Goal: Task Accomplishment & Management: Manage account settings

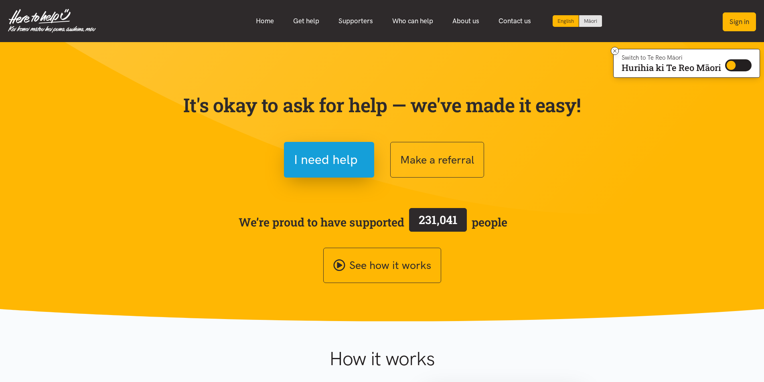
click at [742, 20] on button "Sign in" at bounding box center [738, 21] width 33 height 19
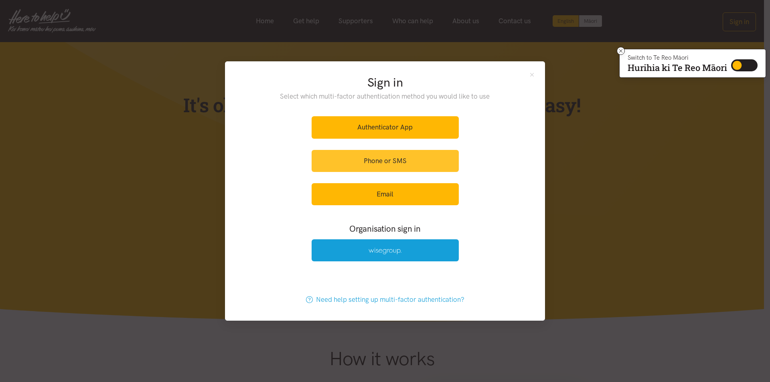
click at [392, 161] on link "Phone or SMS" at bounding box center [384, 161] width 147 height 22
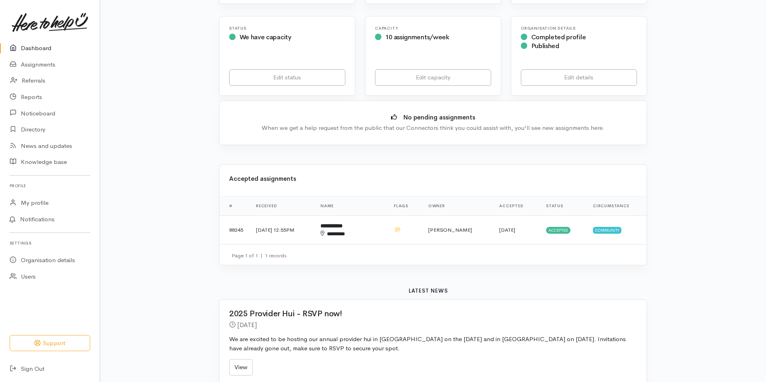
scroll to position [160, 0]
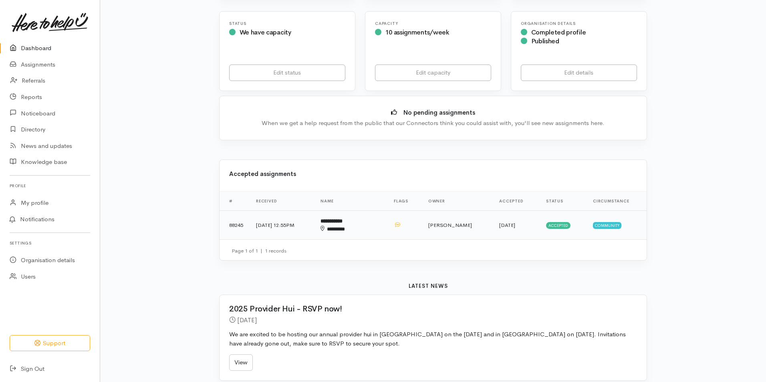
click at [343, 220] on b "**********" at bounding box center [332, 220] width 22 height 5
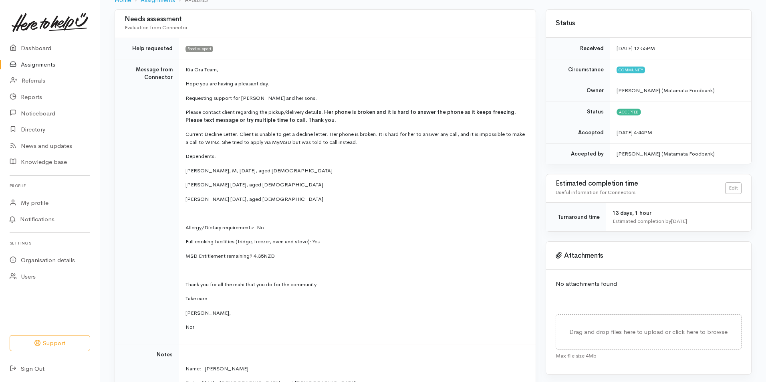
scroll to position [80, 0]
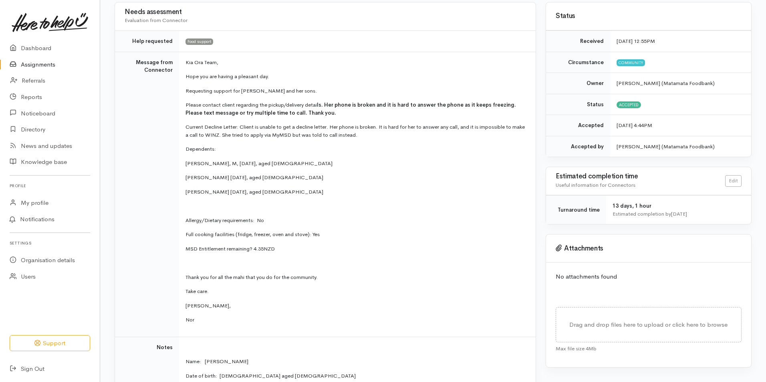
click at [47, 64] on link "Assignments" at bounding box center [50, 65] width 100 height 16
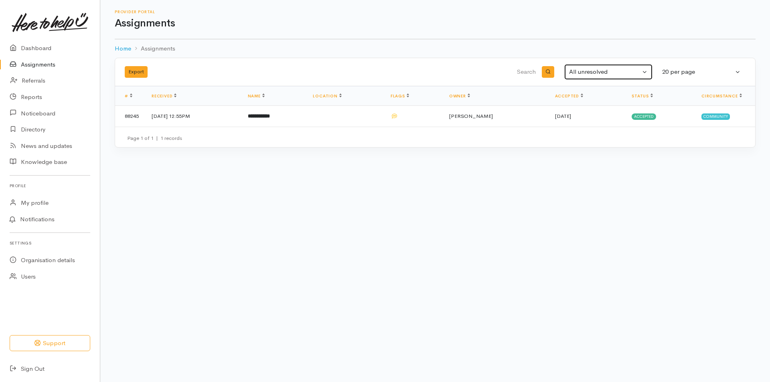
click at [644, 71] on button "All unresolved" at bounding box center [608, 72] width 88 height 16
click at [596, 113] on span "Accepted" at bounding box center [587, 114] width 26 height 9
select select "Accepted"
click at [270, 114] on b "**********" at bounding box center [259, 115] width 22 height 5
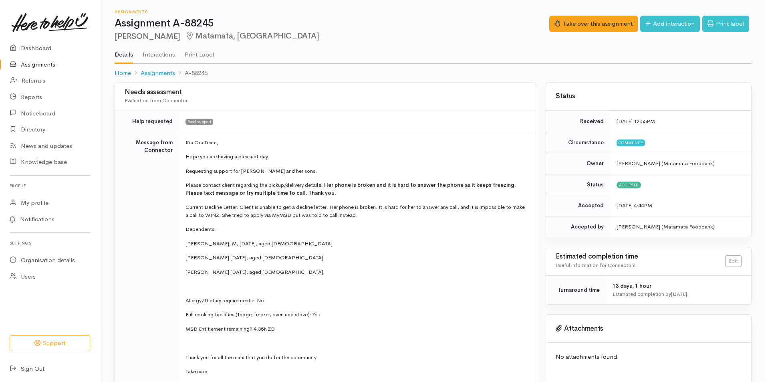
click at [163, 52] on link "Interactions" at bounding box center [159, 51] width 32 height 22
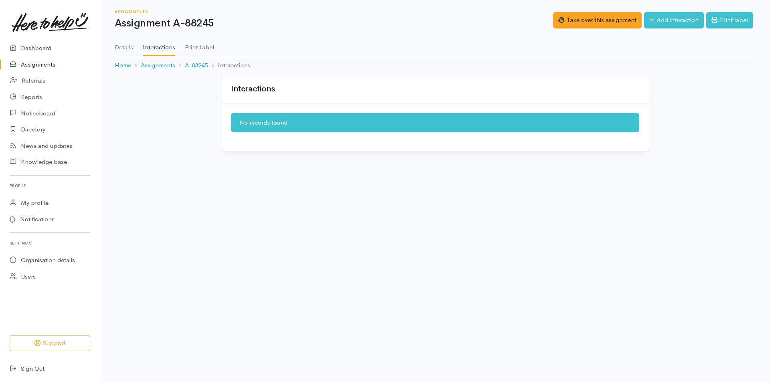
click at [128, 44] on link "Details" at bounding box center [124, 44] width 18 height 22
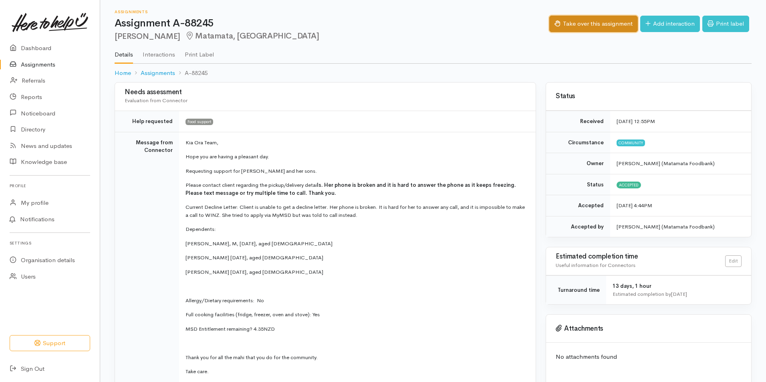
click at [598, 20] on button "Take over this assignment" at bounding box center [594, 24] width 89 height 16
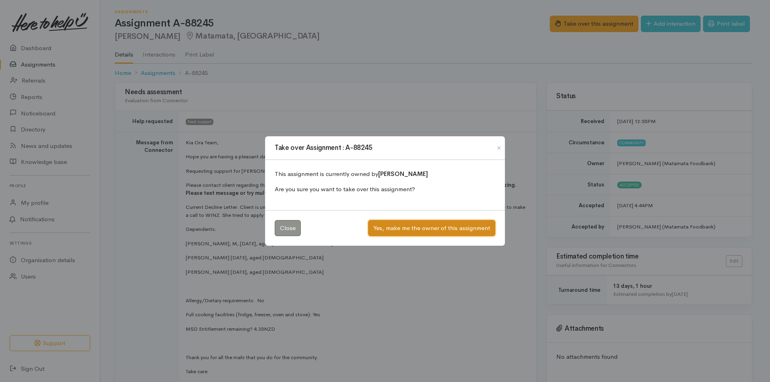
click at [430, 225] on button "Yes, make me the owner of this assignment" at bounding box center [431, 228] width 127 height 16
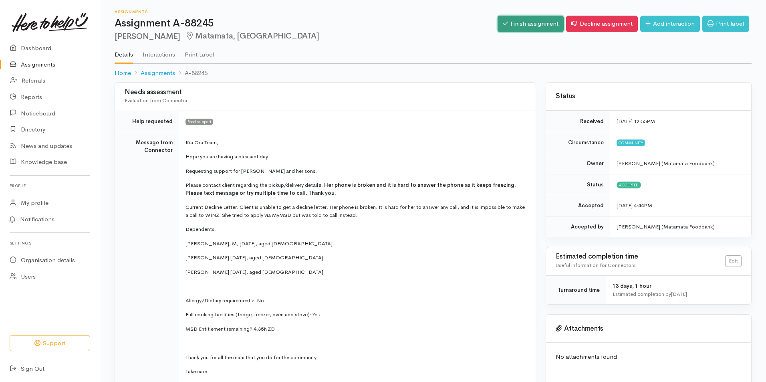
click at [528, 24] on link "Finish assignment" at bounding box center [531, 24] width 66 height 16
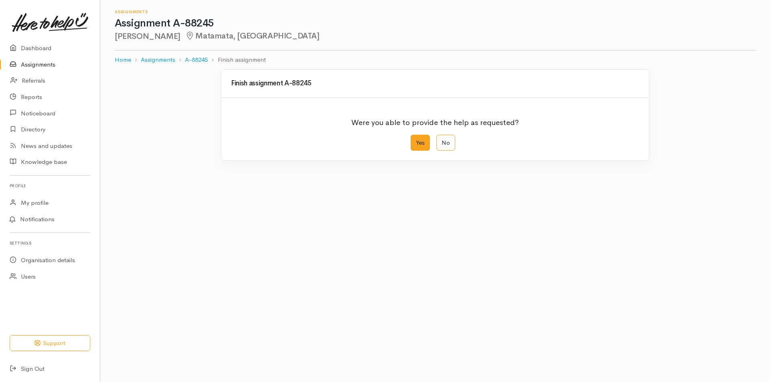
click at [424, 138] on label "Yes" at bounding box center [420, 143] width 19 height 16
click at [416, 138] on input "Yes" at bounding box center [413, 137] width 5 height 5
radio input "true"
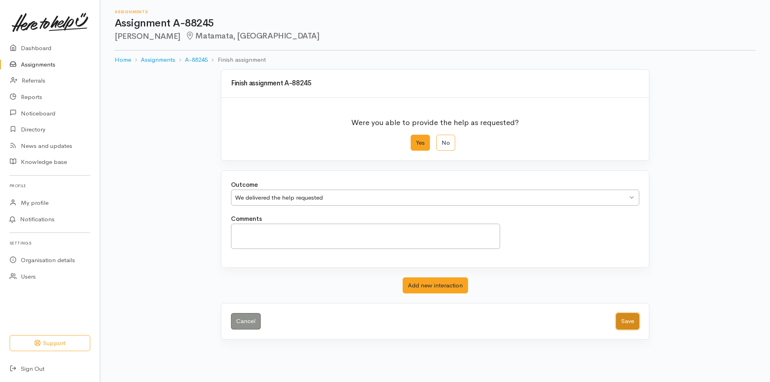
click at [620, 324] on button "Save" at bounding box center [627, 321] width 23 height 16
